Goal: Find specific page/section: Find specific page/section

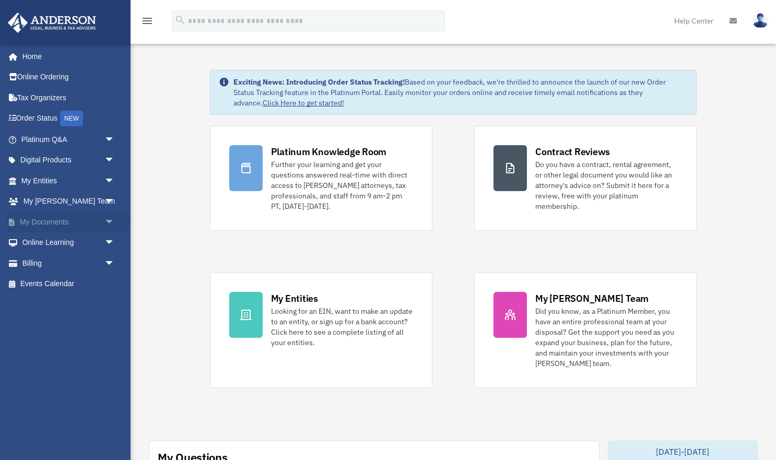
click at [111, 219] on span "arrow_drop_down" at bounding box center [114, 222] width 21 height 21
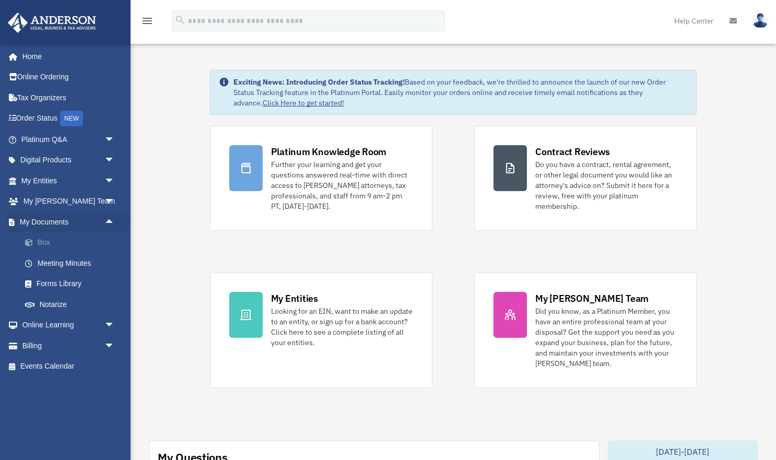
click at [45, 242] on link "Box" at bounding box center [73, 242] width 116 height 21
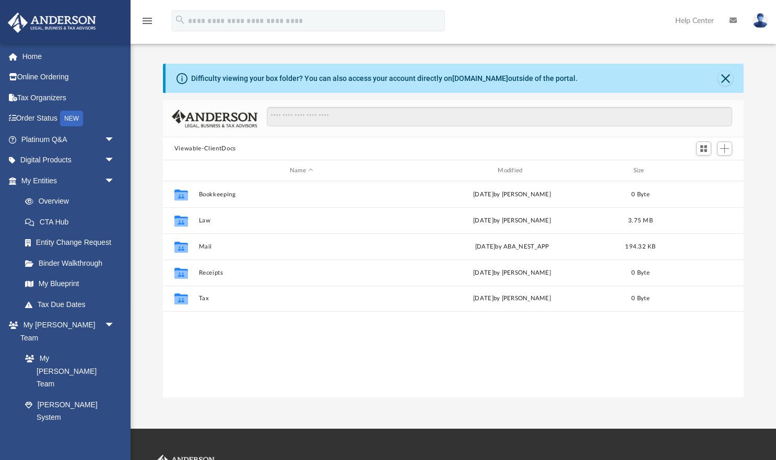
scroll to position [1, 1]
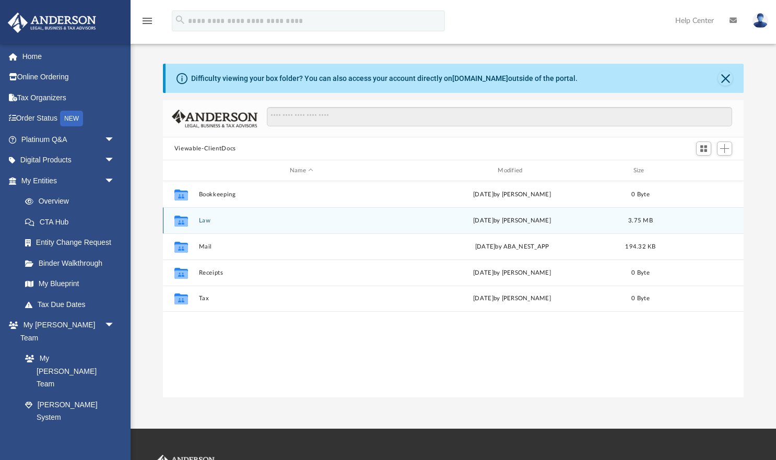
click at [181, 222] on icon "grid" at bounding box center [181, 222] width 14 height 8
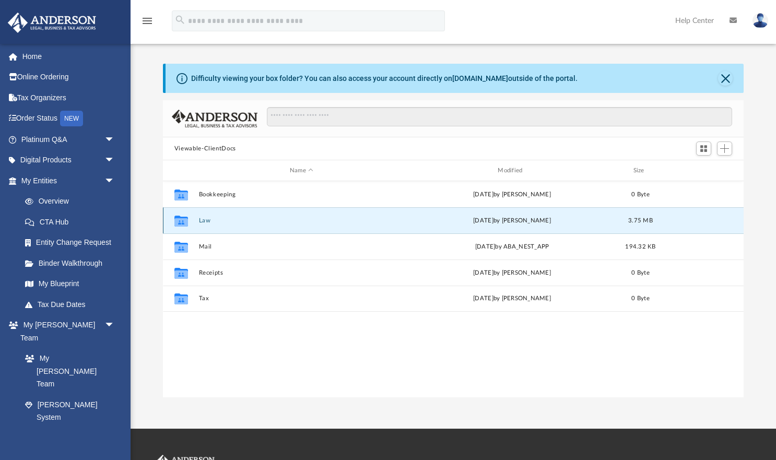
click at [181, 222] on icon "grid" at bounding box center [181, 222] width 14 height 8
click at [282, 216] on div "Collaborated Folder Law Tue Aug 5 2025 by Lauren Mirabal 3.75 MB" at bounding box center [453, 220] width 581 height 26
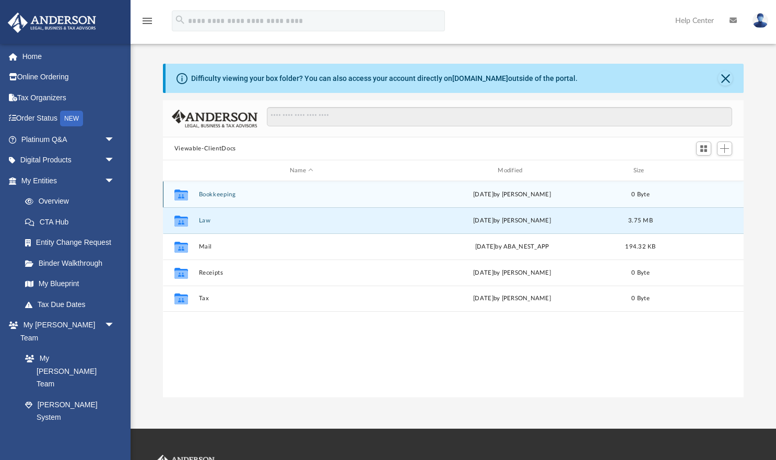
click at [234, 194] on button "Bookkeeping" at bounding box center [301, 194] width 206 height 7
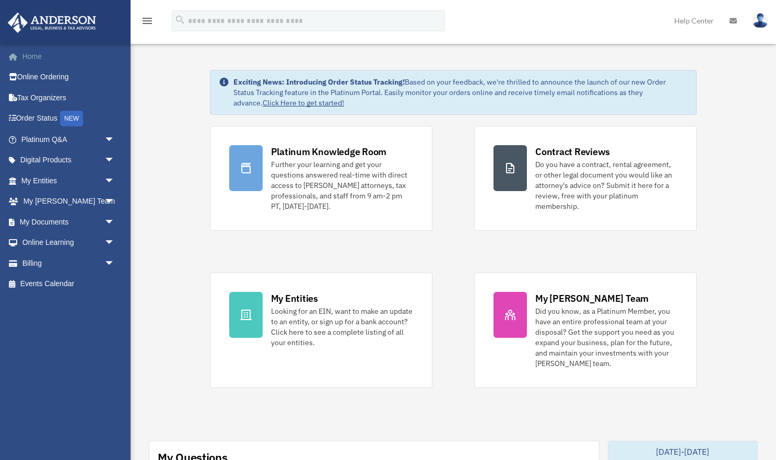
click at [33, 58] on link "Home" at bounding box center [68, 56] width 123 height 21
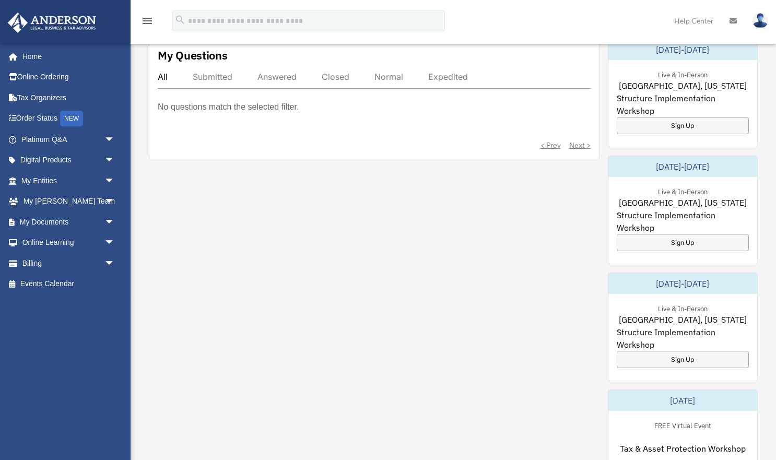
scroll to position [402, 0]
click at [107, 261] on span "arrow_drop_down" at bounding box center [114, 263] width 21 height 21
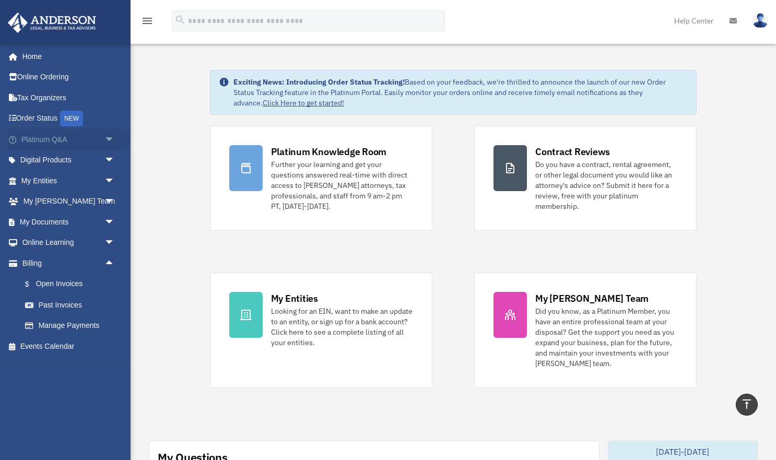
scroll to position [0, 0]
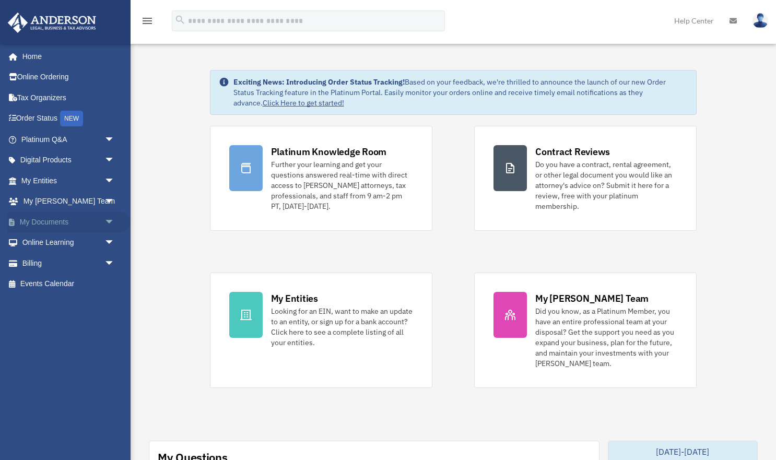
click at [108, 221] on span "arrow_drop_down" at bounding box center [114, 222] width 21 height 21
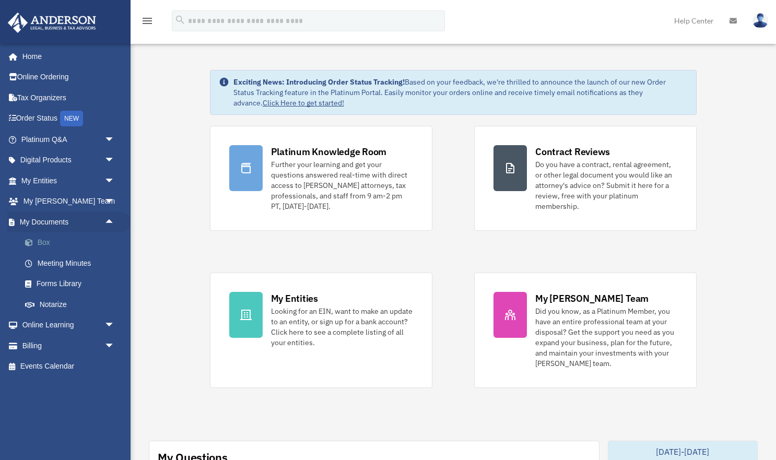
click at [43, 241] on link "Box" at bounding box center [73, 242] width 116 height 21
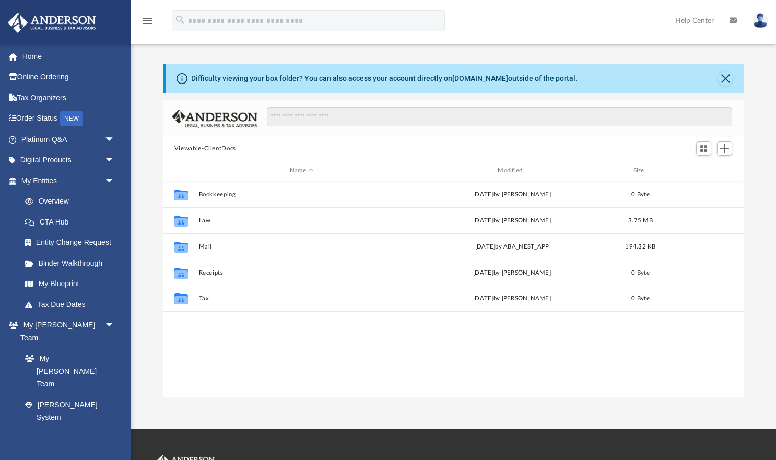
scroll to position [238, 581]
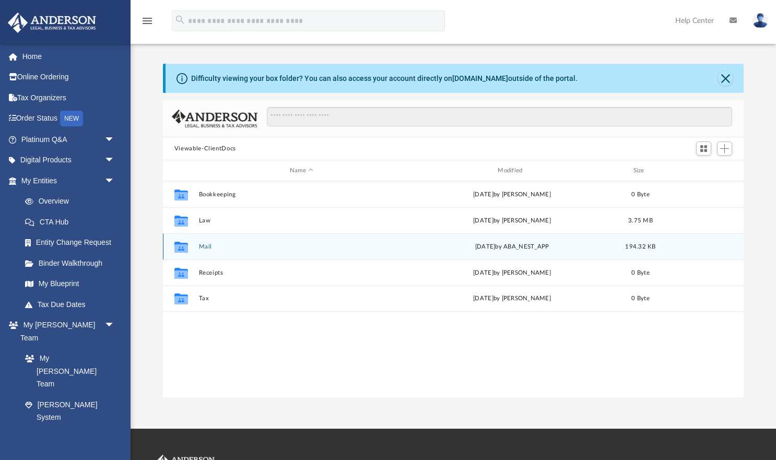
click at [181, 248] on icon "grid" at bounding box center [181, 248] width 14 height 8
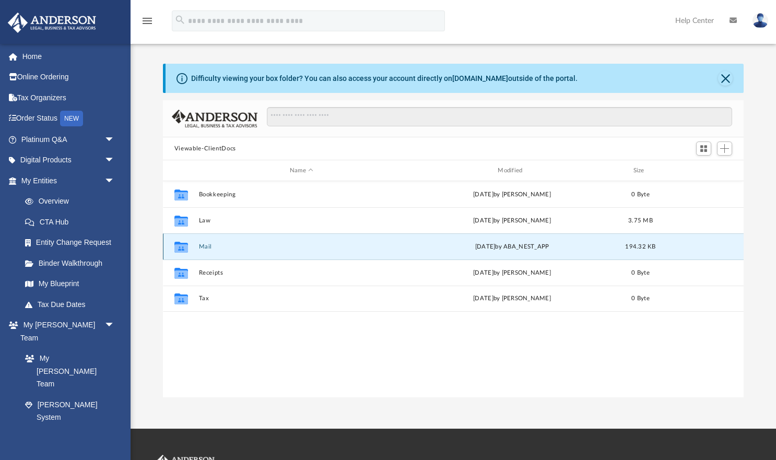
click at [181, 248] on icon "grid" at bounding box center [181, 248] width 14 height 8
click at [210, 331] on div "Collaborated Folder Bookkeeping [DATE] by [PERSON_NAME] 0 Byte Collaborated Fol…" at bounding box center [453, 289] width 581 height 217
click at [725, 81] on button "Close" at bounding box center [725, 78] width 15 height 15
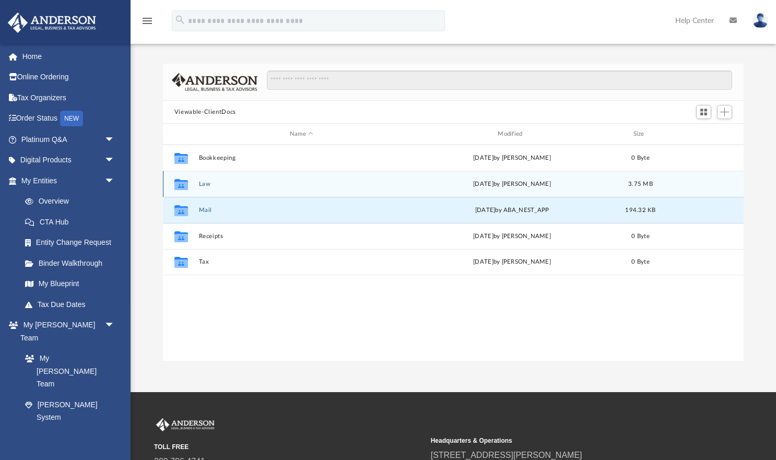
click at [208, 184] on button "Law" at bounding box center [301, 184] width 206 height 7
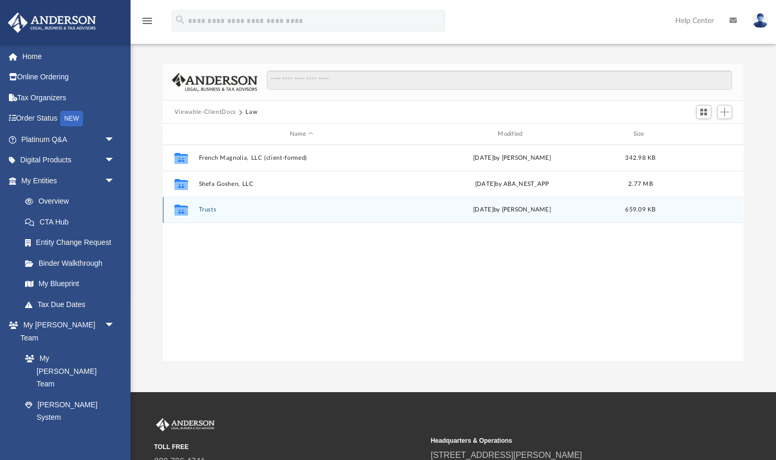
click at [210, 212] on button "Trusts" at bounding box center [301, 209] width 206 height 7
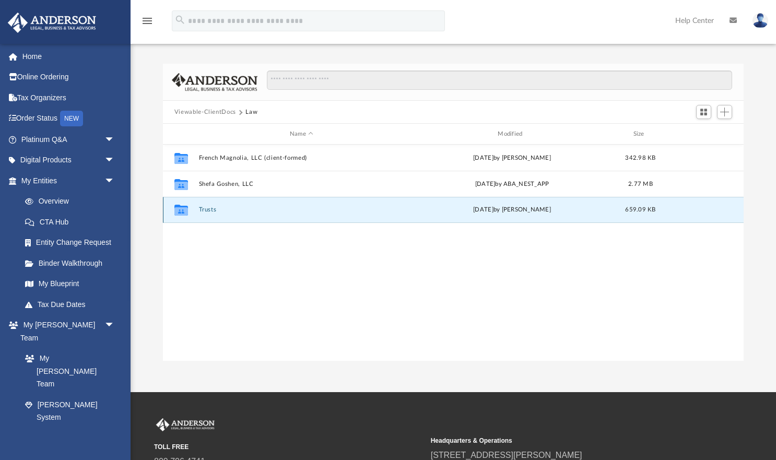
click at [210, 212] on button "Trusts" at bounding box center [301, 209] width 206 height 7
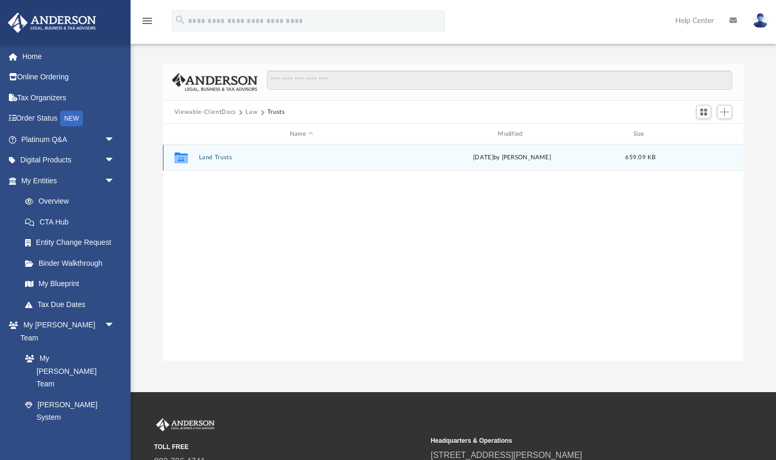
click at [220, 159] on button "Land Trusts" at bounding box center [301, 157] width 206 height 7
